Goal: Transaction & Acquisition: Purchase product/service

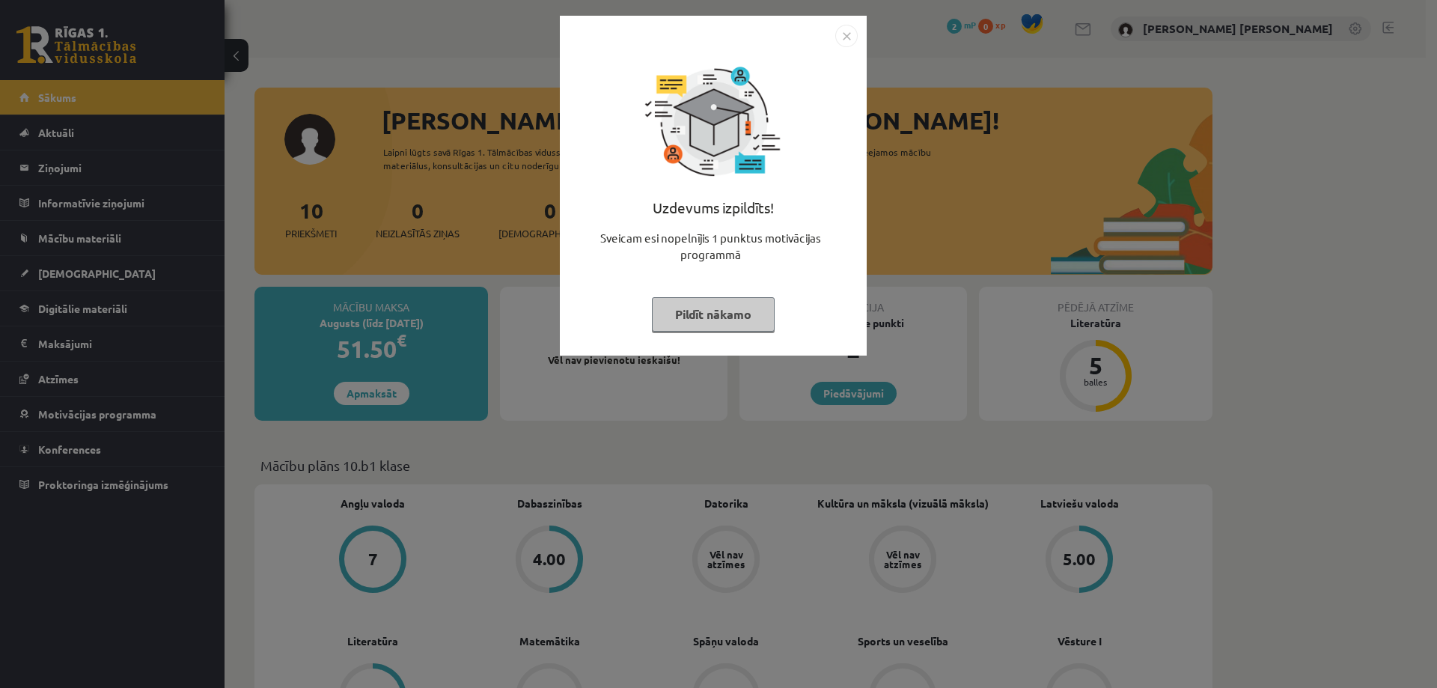
click at [842, 40] on img "Close" at bounding box center [846, 36] width 22 height 22
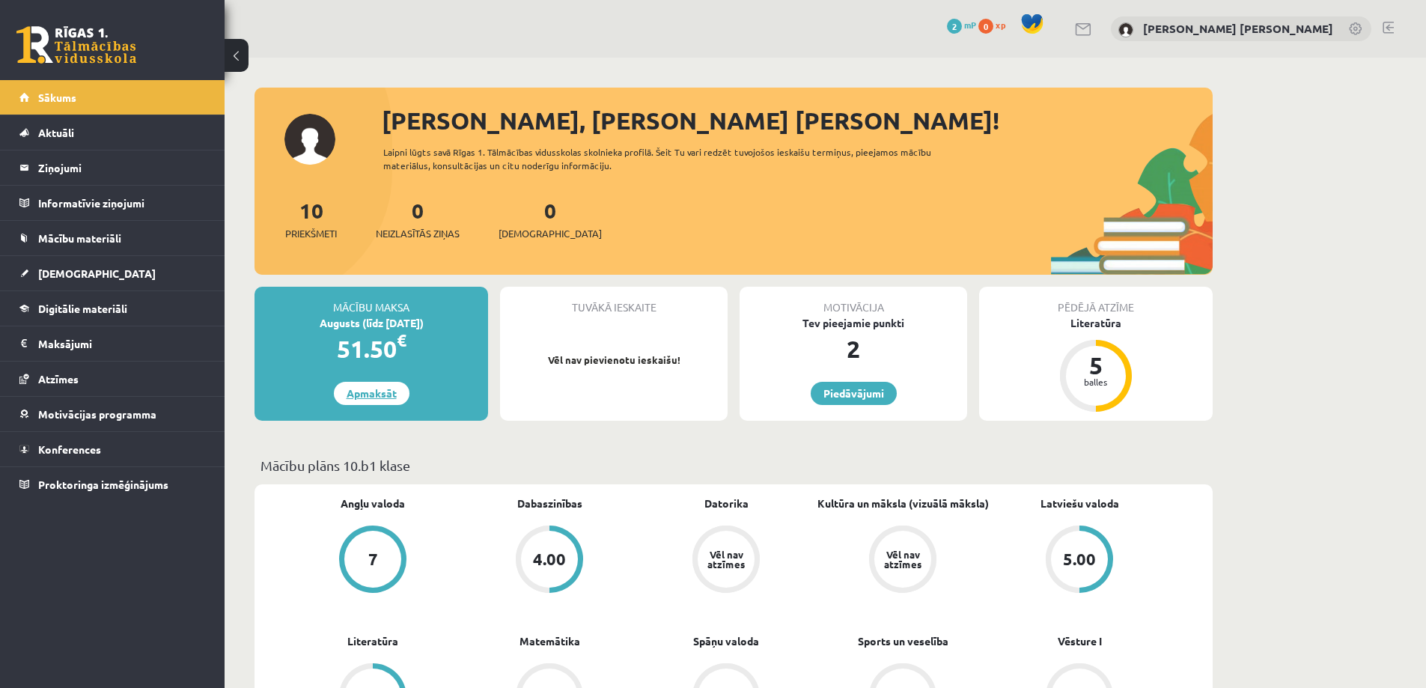
click at [371, 393] on link "Apmaksāt" at bounding box center [372, 393] width 76 height 23
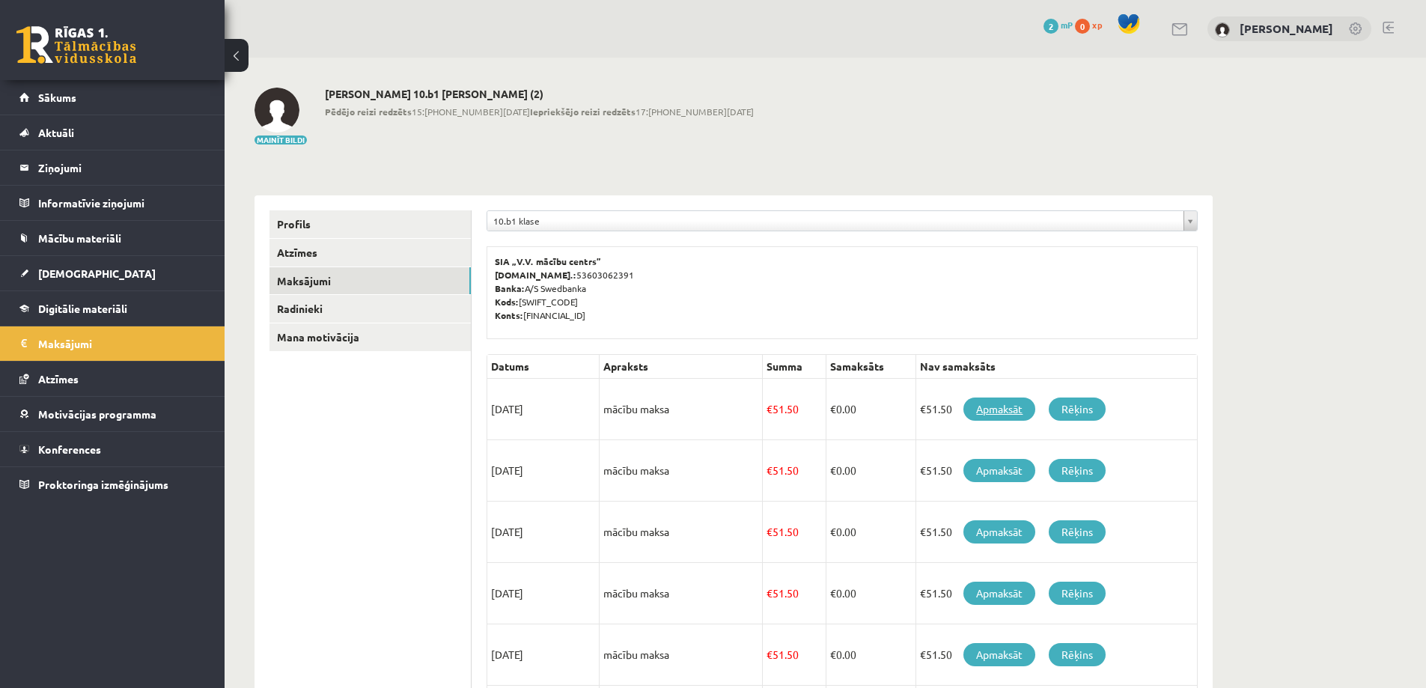
click at [998, 413] on link "Apmaksāt" at bounding box center [999, 408] width 72 height 23
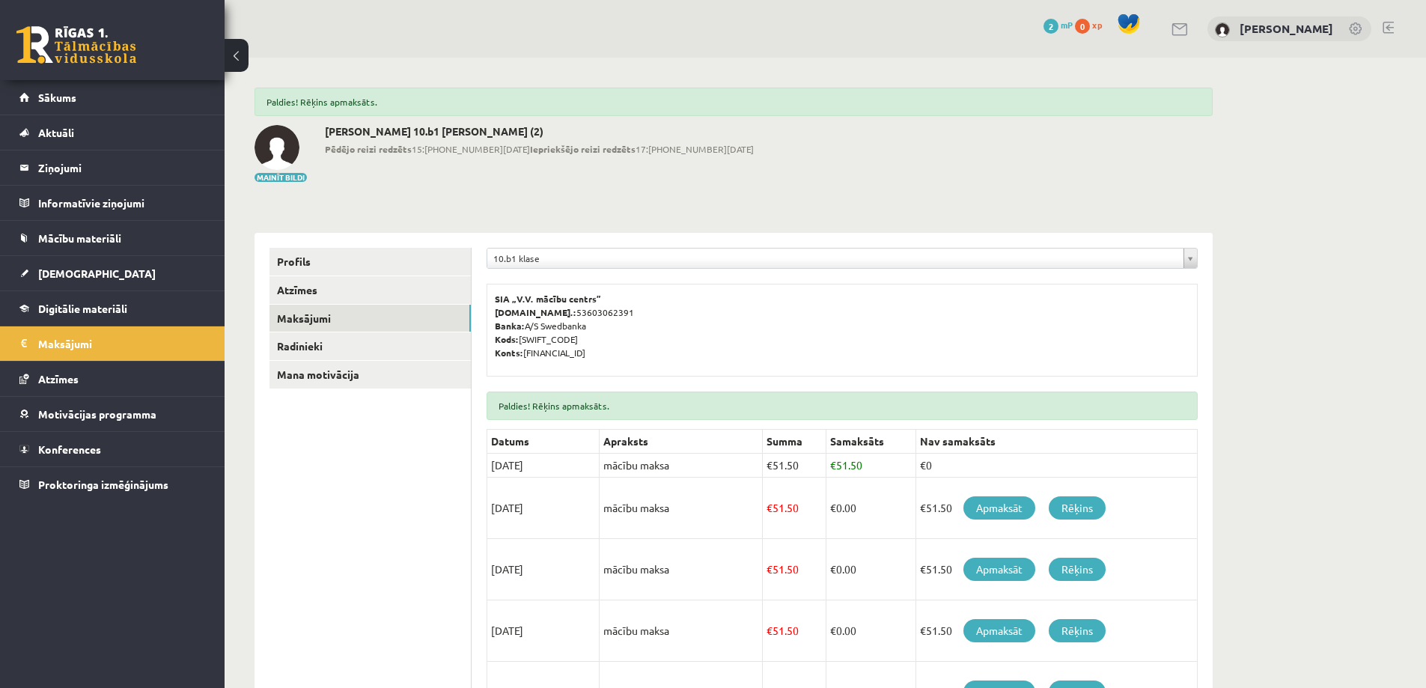
click at [1355, 29] on link at bounding box center [1356, 29] width 15 height 15
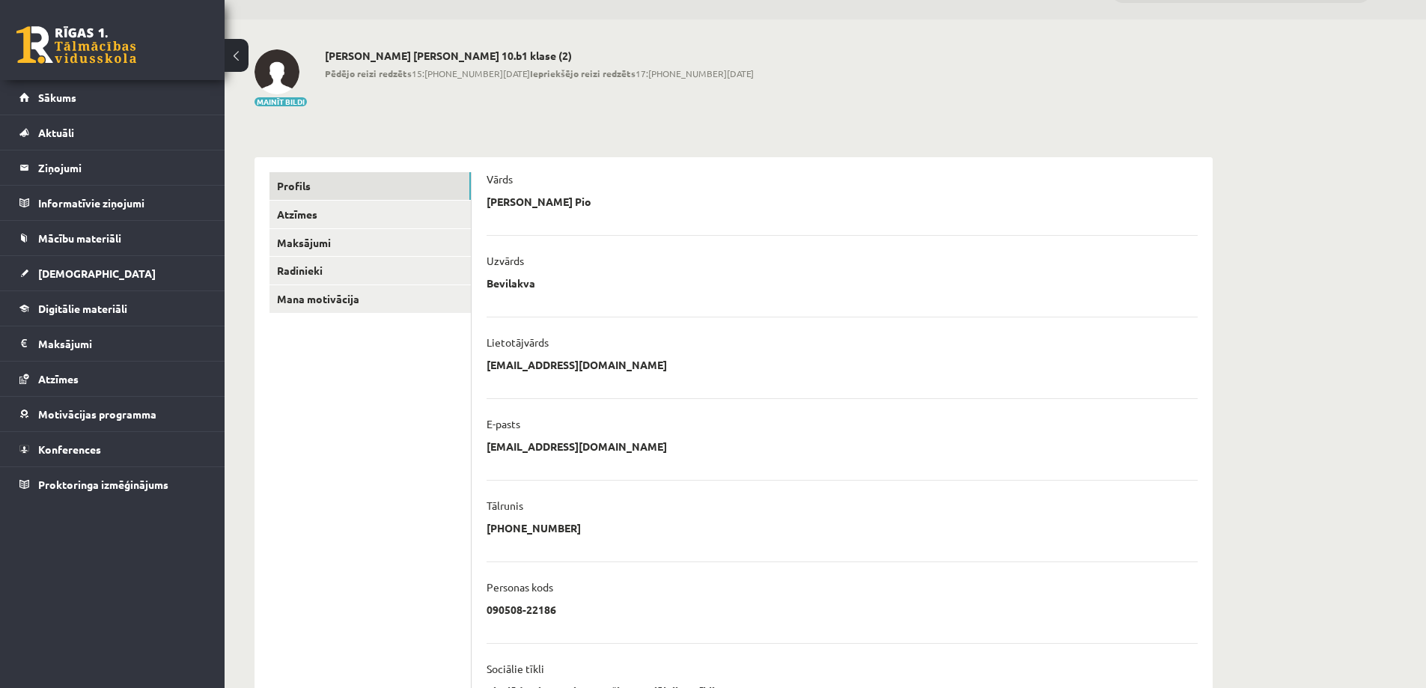
scroll to position [215, 0]
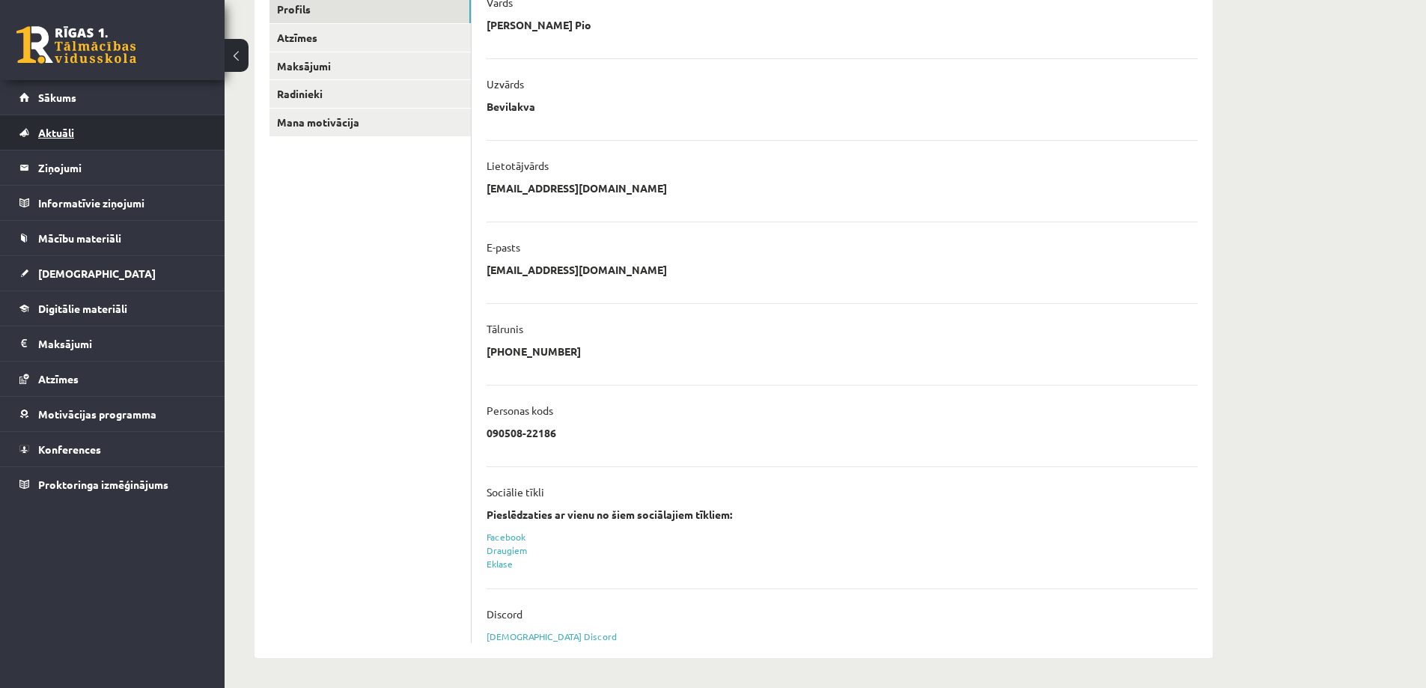
click at [65, 122] on link "Aktuāli" at bounding box center [112, 132] width 186 height 34
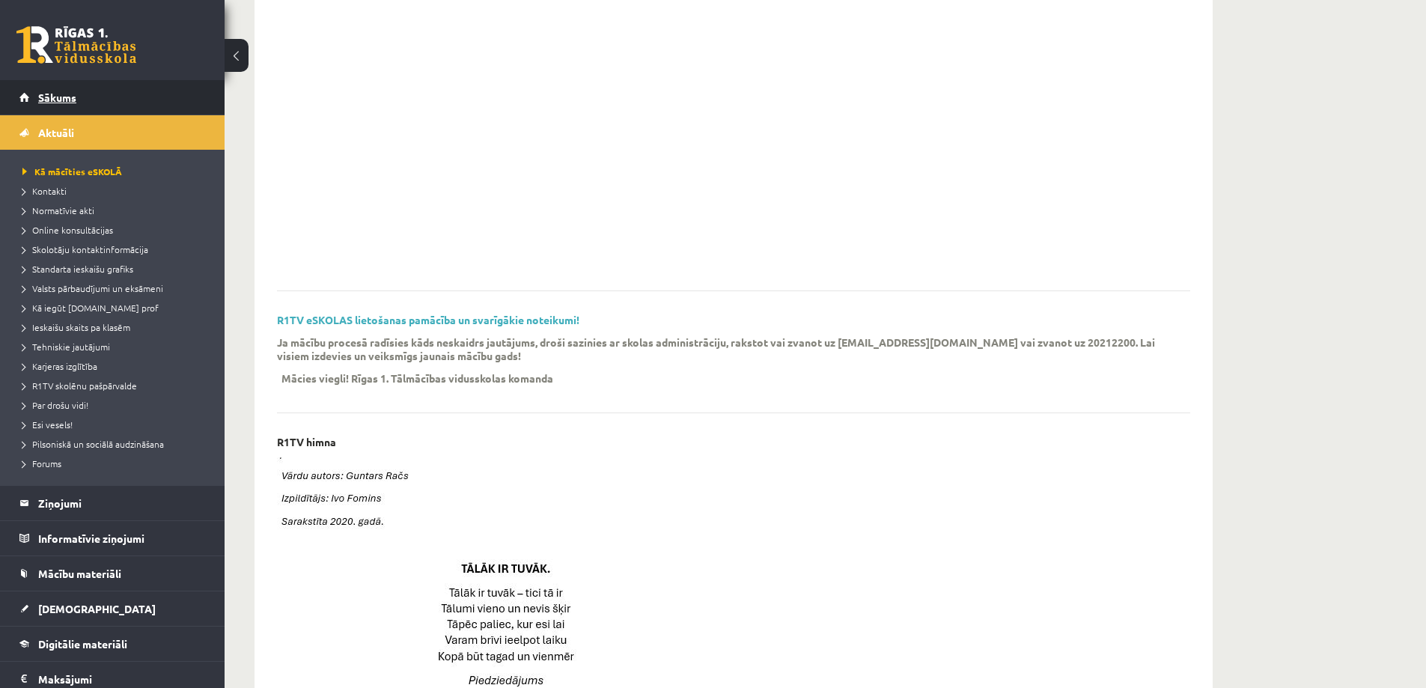
click at [76, 97] on link "Sākums" at bounding box center [112, 97] width 186 height 34
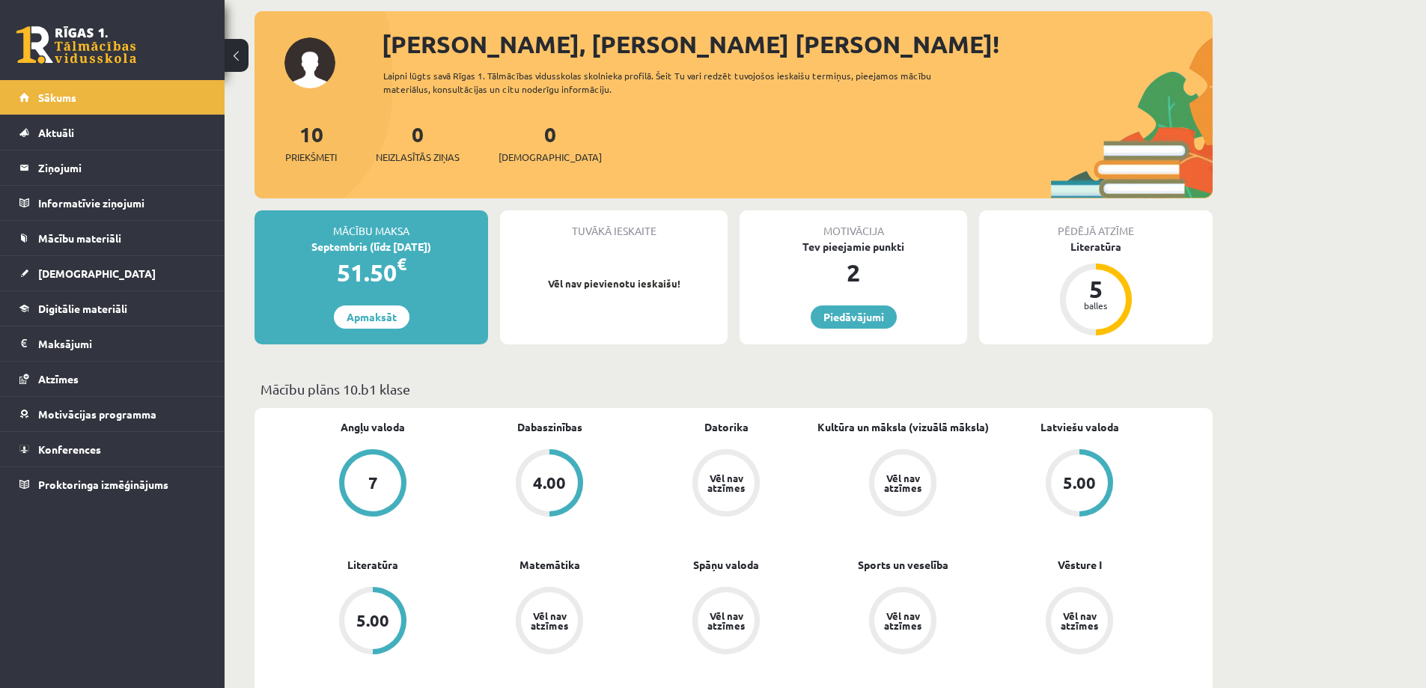
scroll to position [75, 0]
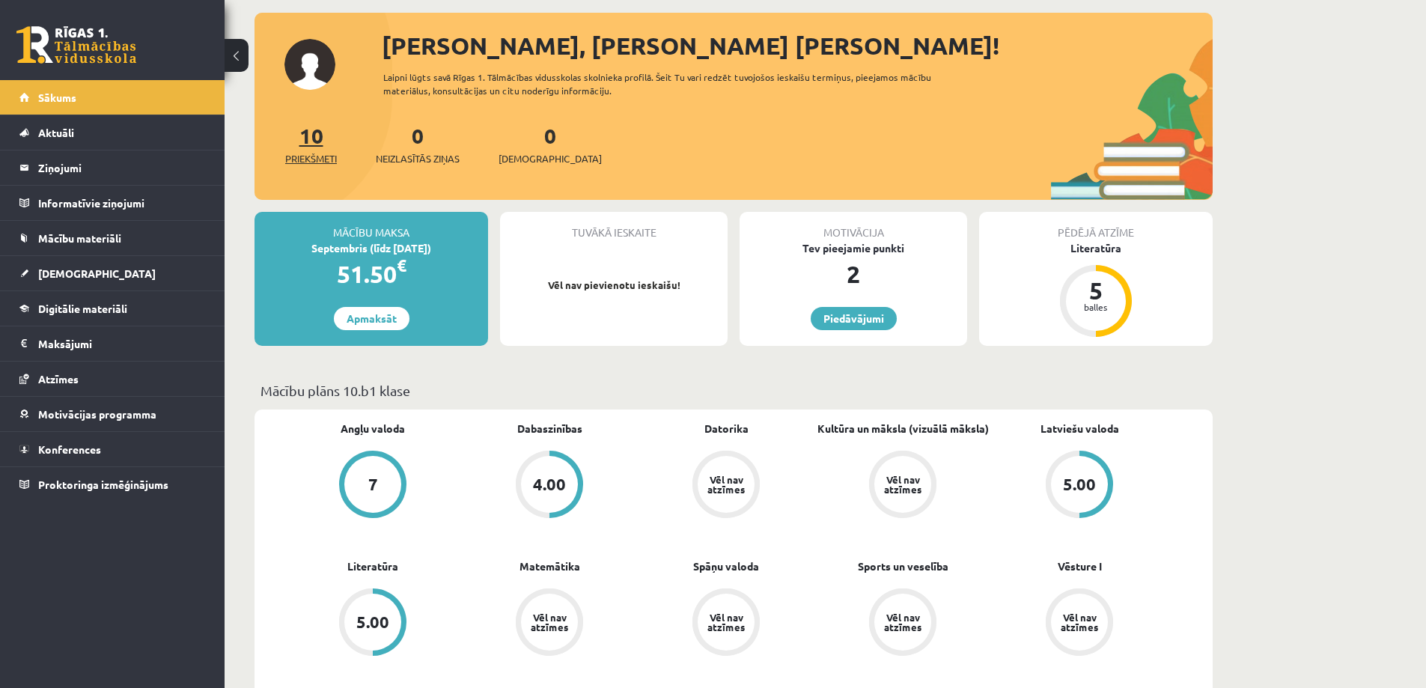
click at [302, 157] on span "Priekšmeti" at bounding box center [311, 158] width 52 height 15
